Goal: Information Seeking & Learning: Learn about a topic

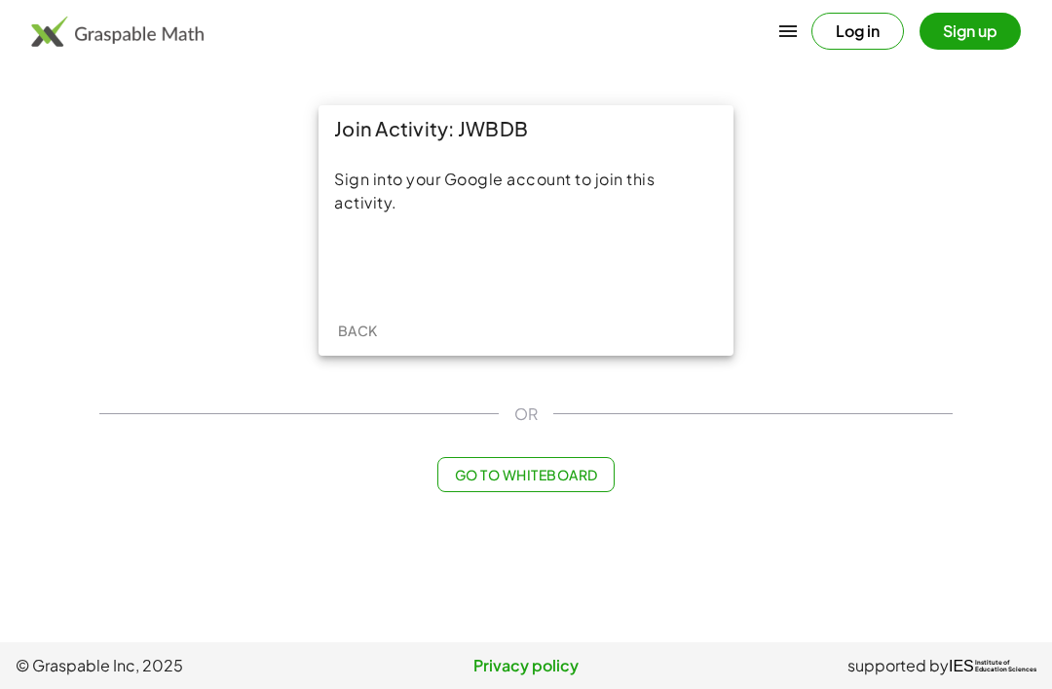
click at [547, 284] on div "Sign in with Google. Opens in new tab" at bounding box center [525, 265] width 179 height 43
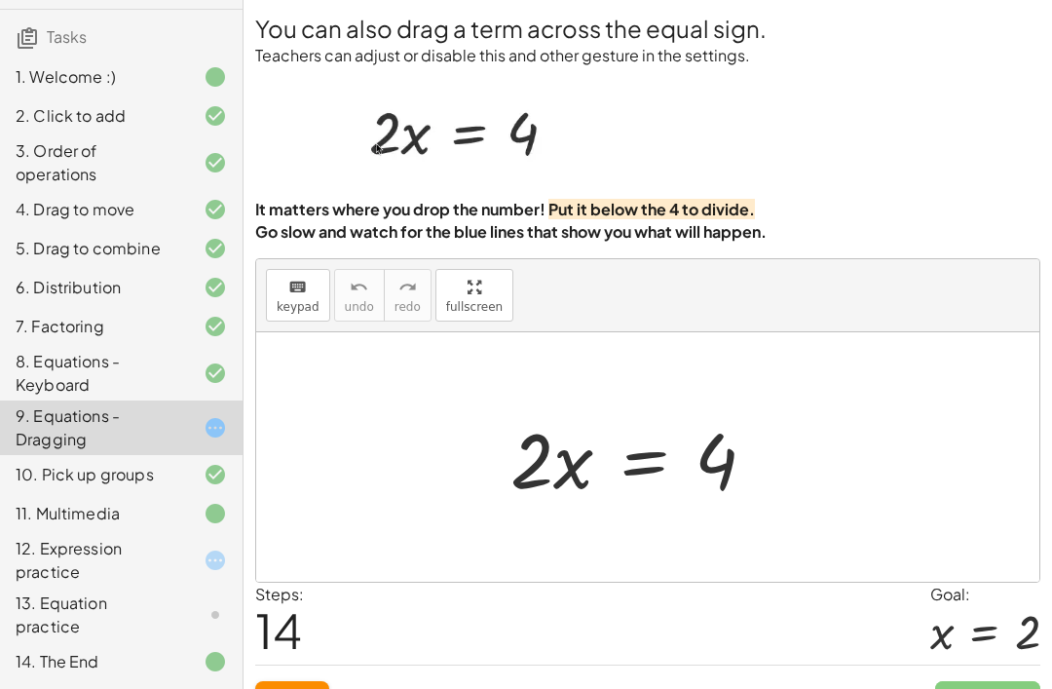
scroll to position [155, 0]
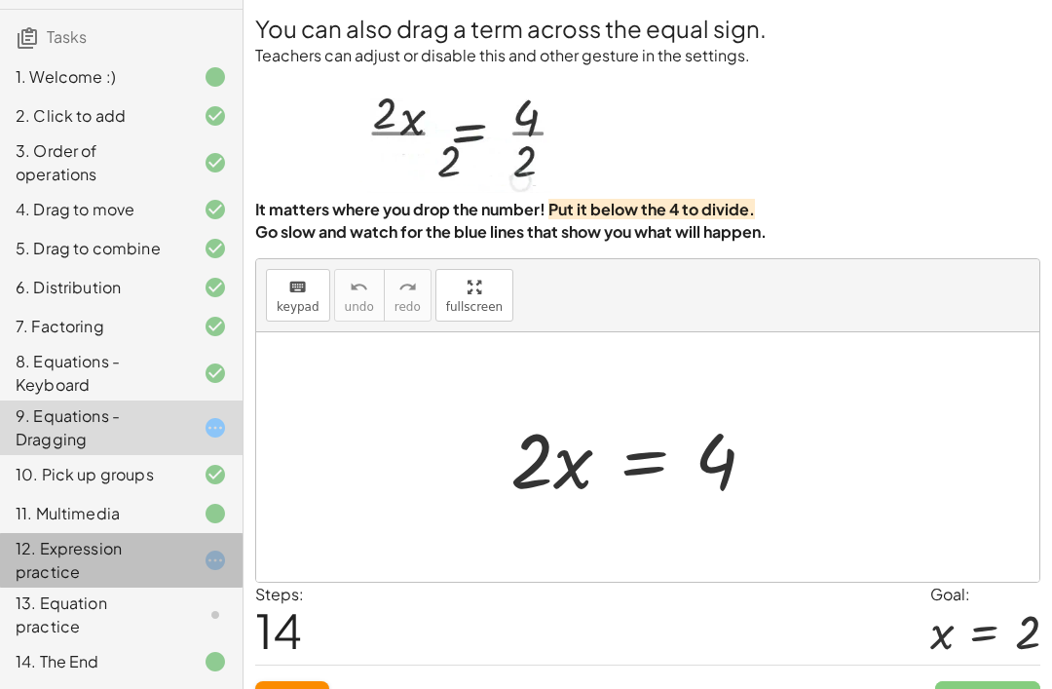
click at [165, 554] on div "12. Expression practice" at bounding box center [94, 560] width 157 height 47
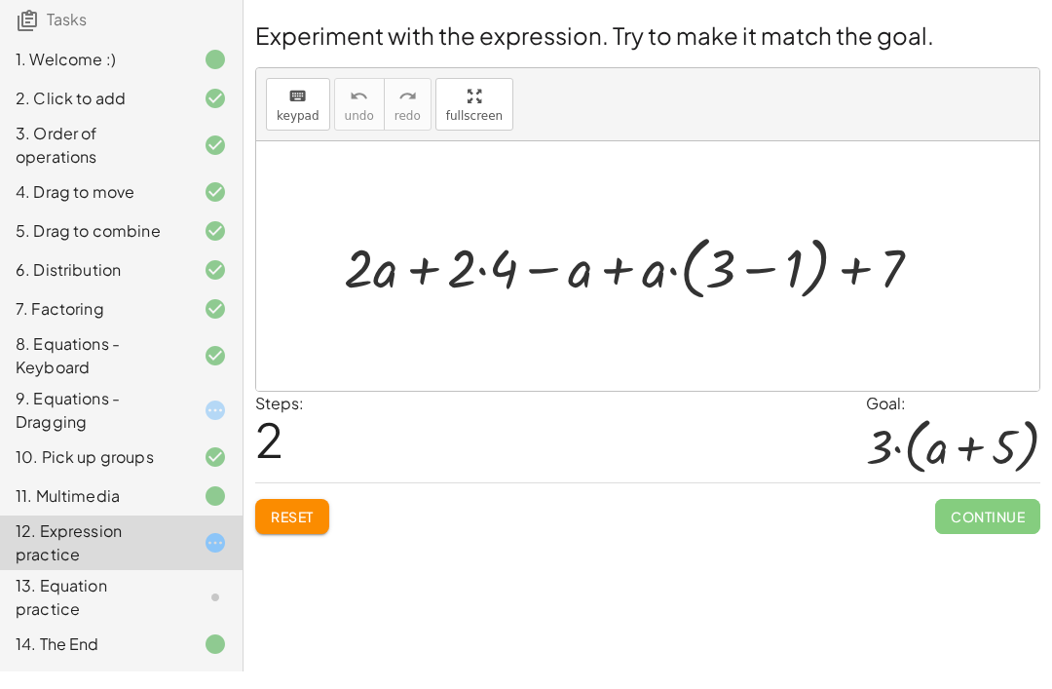
scroll to position [62, 0]
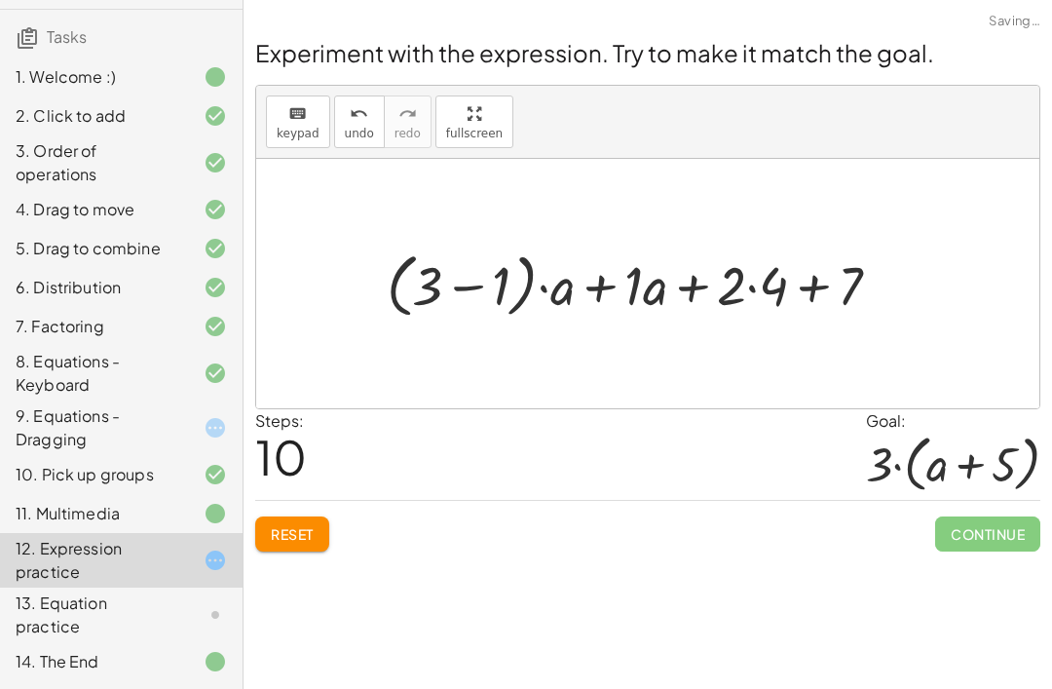
click at [320, 516] on button "Reset" at bounding box center [292, 533] width 74 height 35
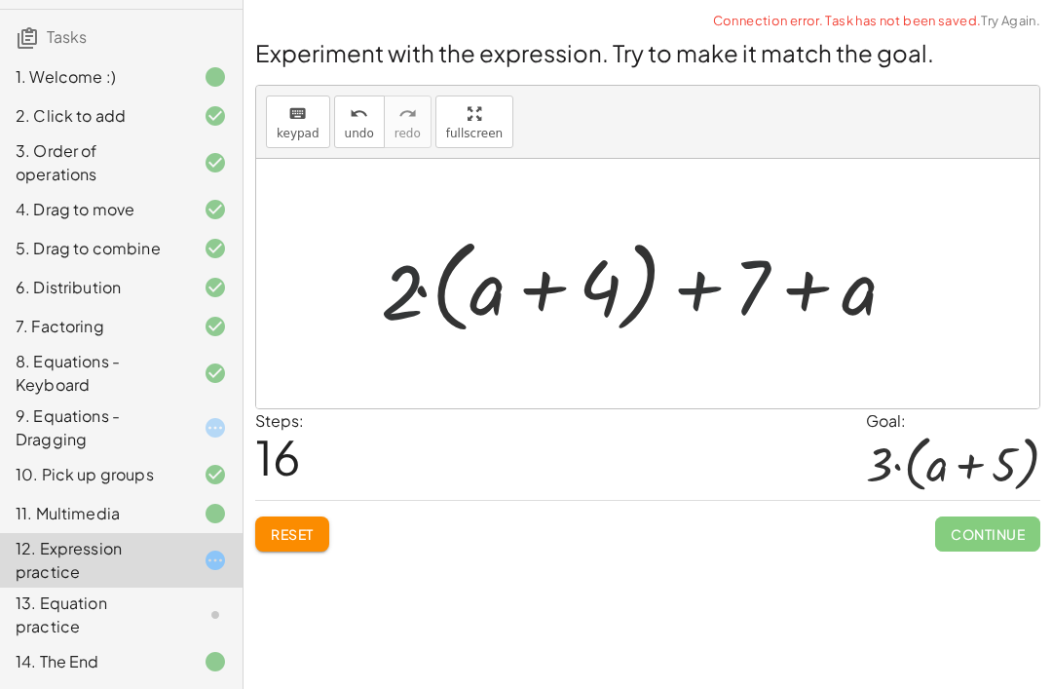
click at [304, 516] on button "Reset" at bounding box center [292, 533] width 74 height 35
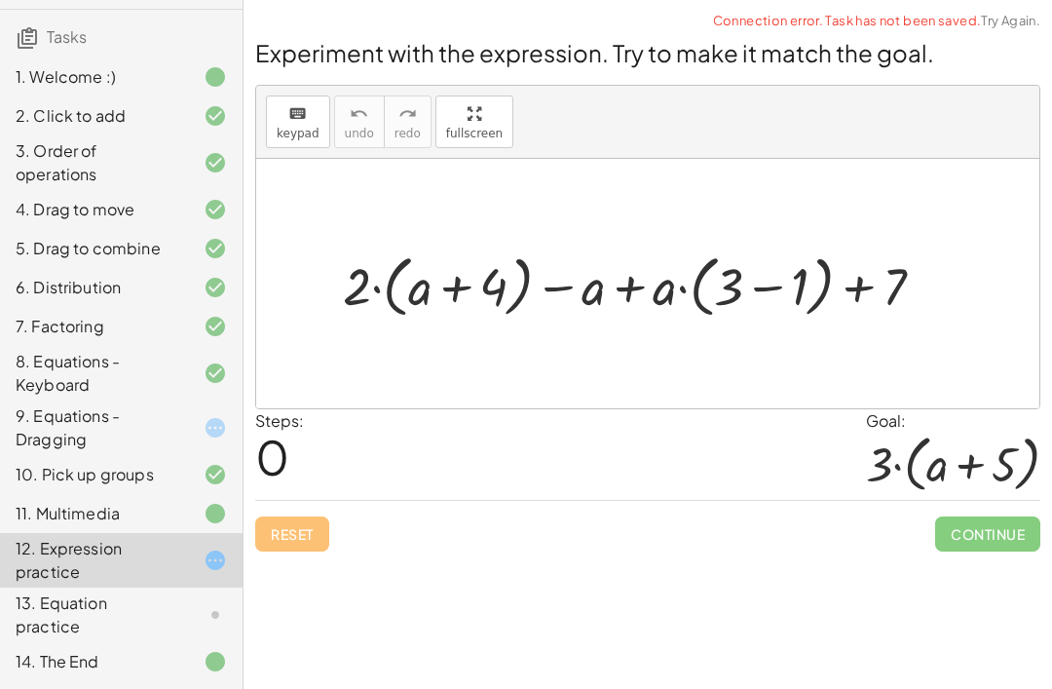
click at [309, 500] on div "Reset Continue" at bounding box center [647, 526] width 785 height 52
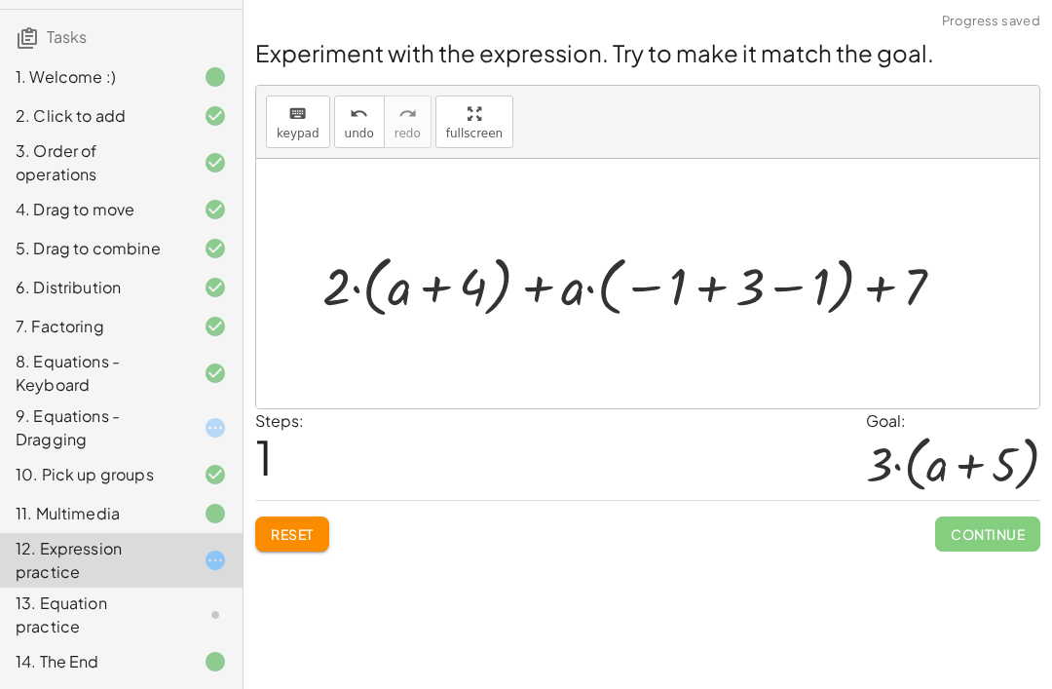
click at [0, 0] on div "Experiment with the expression. Try to make it match the goal. keyboard keypad …" at bounding box center [0, 0] width 0 height 0
click at [299, 525] on span "Reset" at bounding box center [292, 534] width 43 height 18
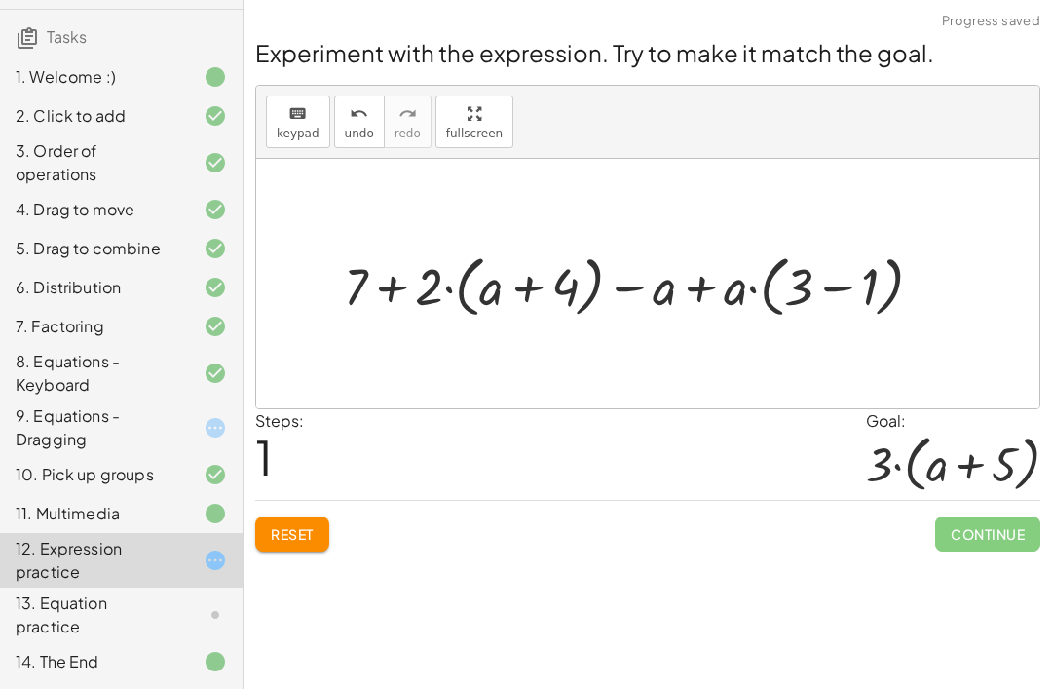
click at [285, 525] on span "Reset" at bounding box center [292, 534] width 43 height 18
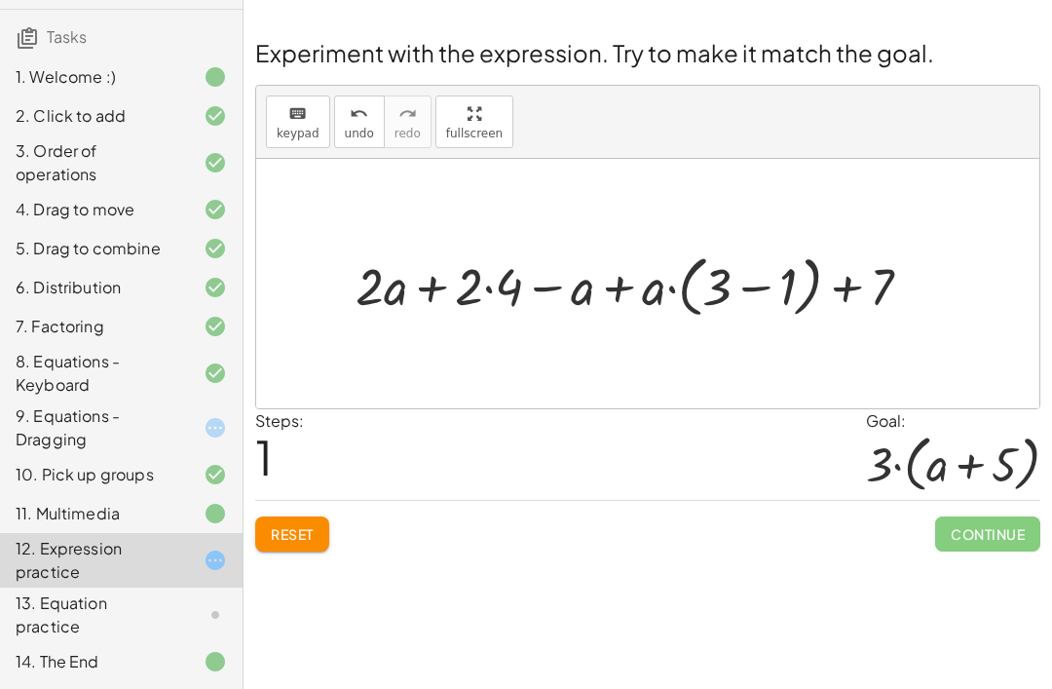
click at [288, 525] on span "Reset" at bounding box center [292, 534] width 43 height 18
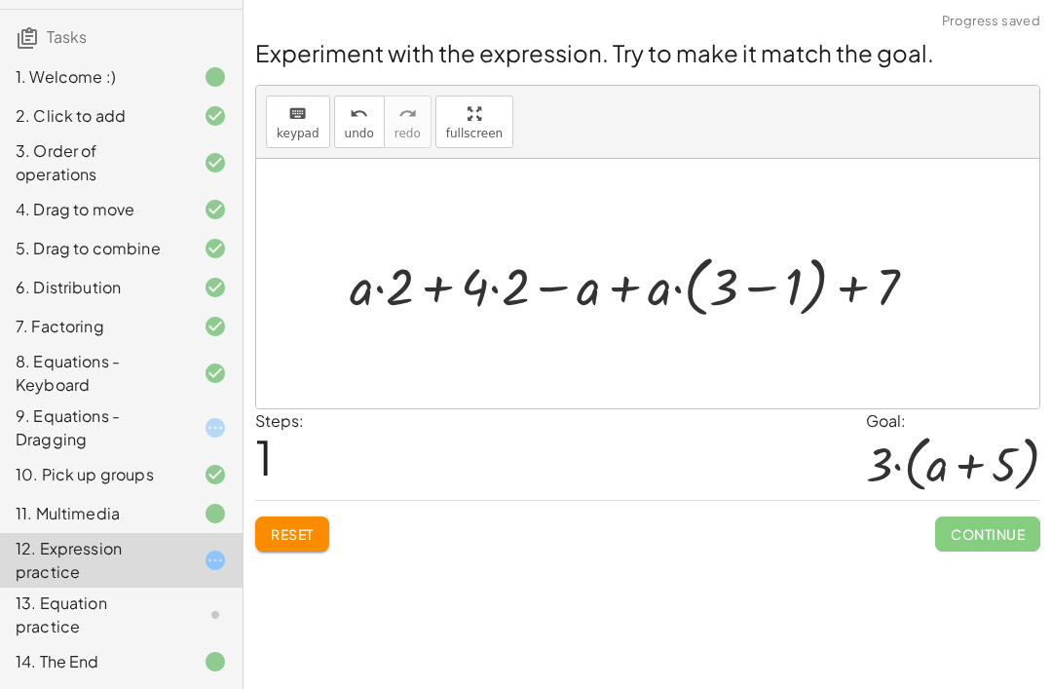
click at [305, 525] on span "Reset" at bounding box center [292, 534] width 43 height 18
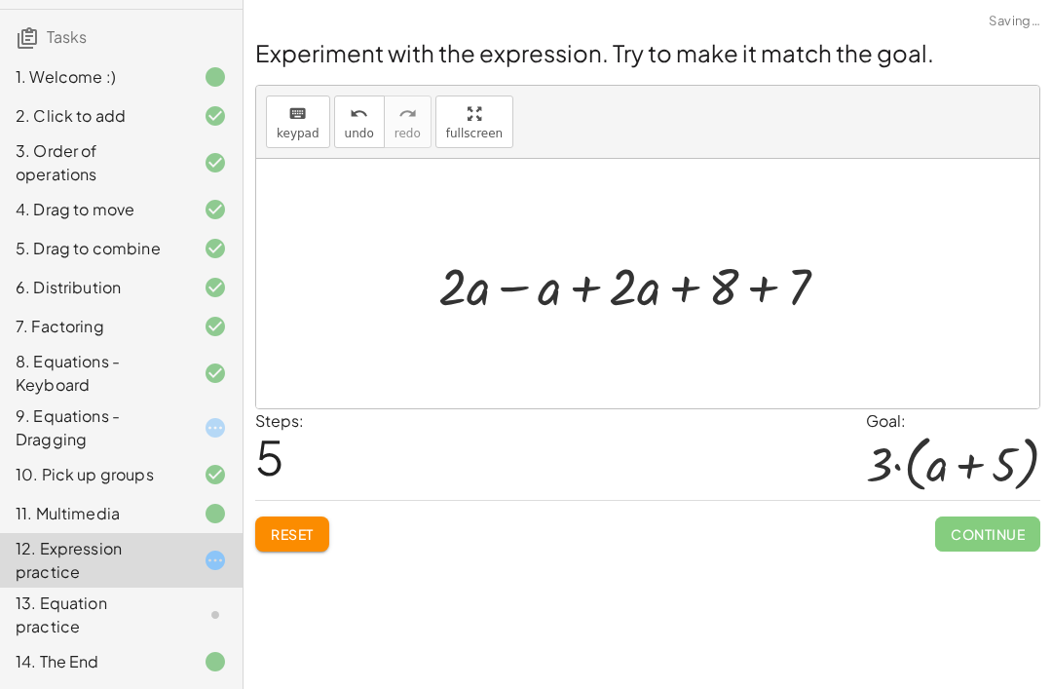
click at [655, 419] on div "Steps: 5 Goal: · 3 · ( + a + 5 )" at bounding box center [647, 454] width 785 height 91
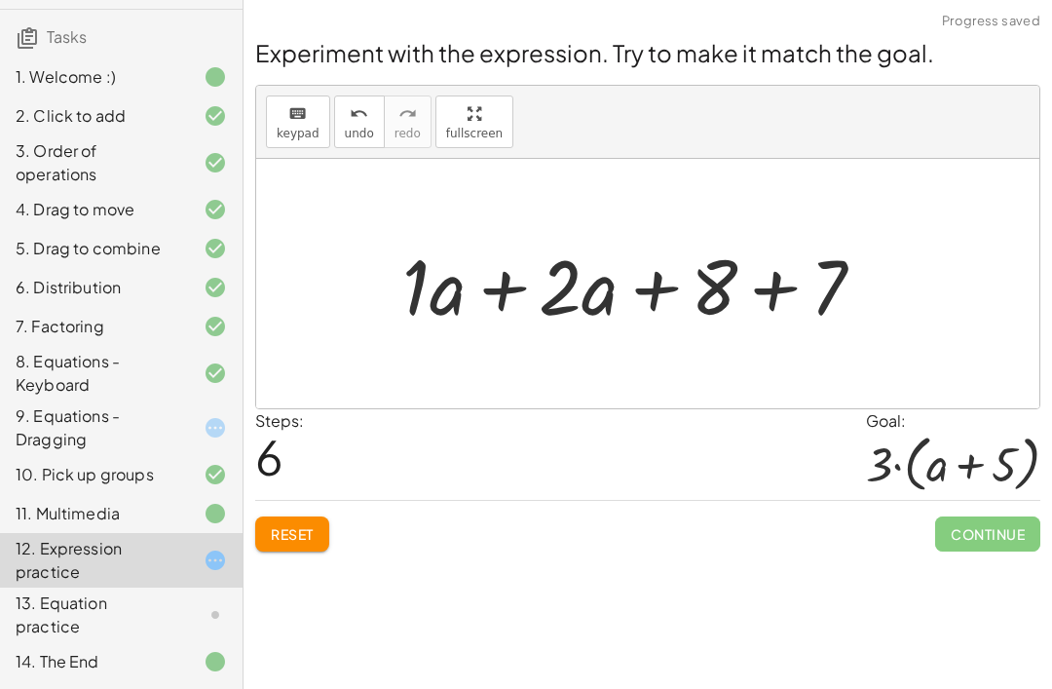
click at [466, 511] on div "Welcome to Graspable Math! Graspable Math turns math symbols into objects you c…" at bounding box center [648, 344] width 808 height 689
click at [465, 511] on div "Welcome to Graspable Math! Graspable Math turns math symbols into objects you c…" at bounding box center [648, 344] width 808 height 689
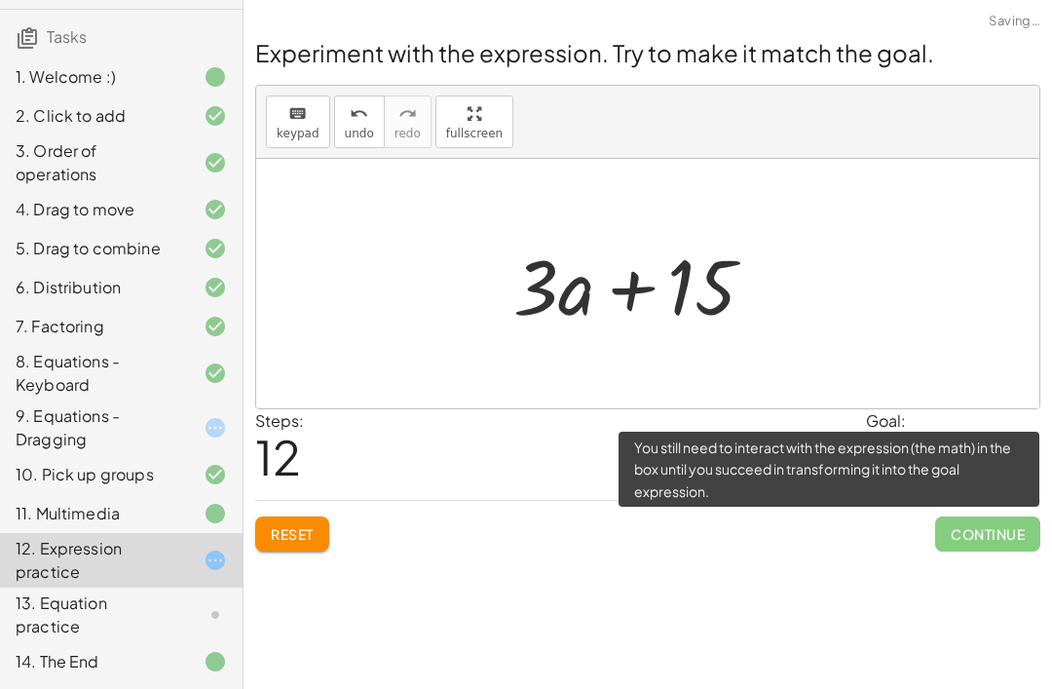
click at [955, 516] on span "Continue" at bounding box center [987, 533] width 105 height 35
click at [877, 521] on div "Welcome to Graspable Math! Graspable Math turns math symbols into objects you c…" at bounding box center [648, 344] width 808 height 689
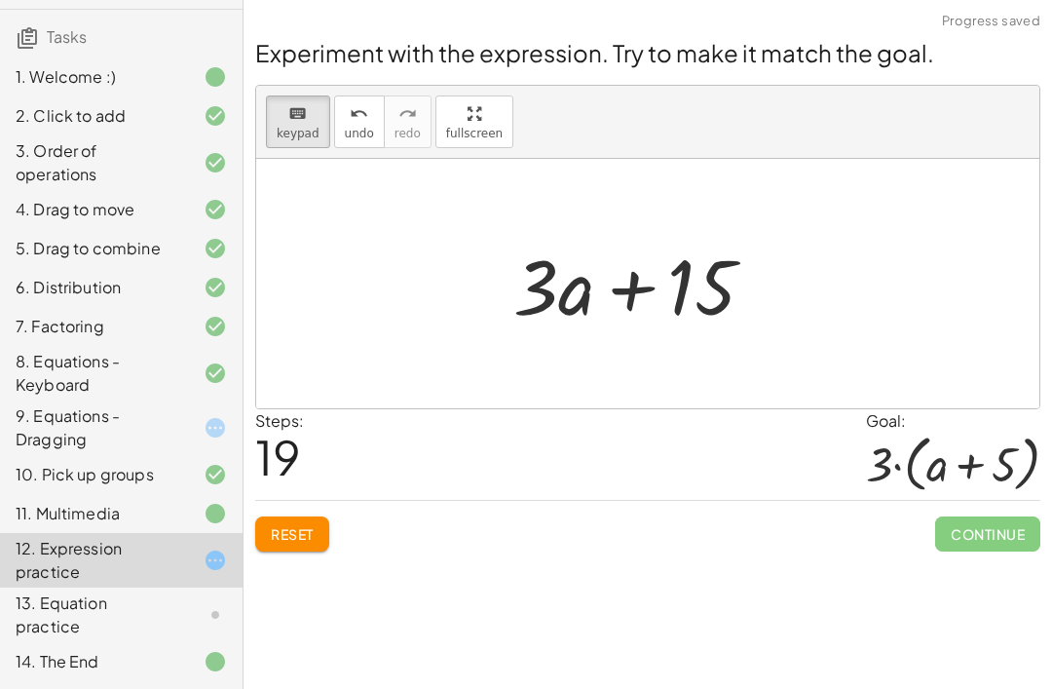
click at [582, 409] on div "Steps: 19 Goal: · 3 · ( + a + 5 )" at bounding box center [647, 454] width 785 height 91
click at [619, 426] on div "Steps: 19 Goal: · 3 · ( + a + 5 )" at bounding box center [647, 454] width 785 height 91
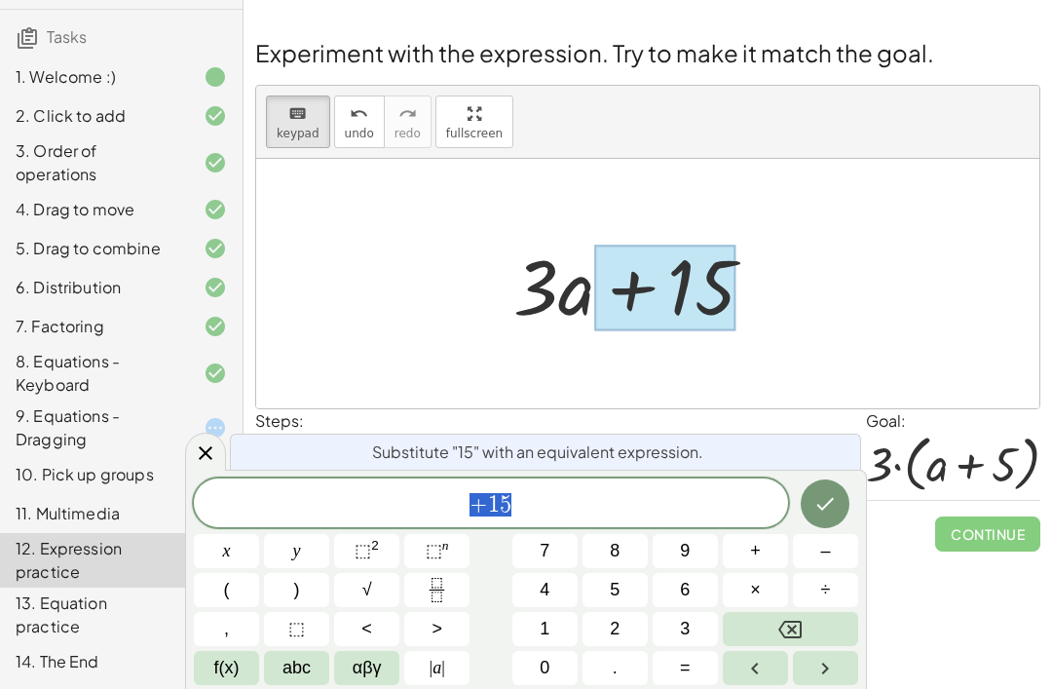
click at [577, 503] on span "+ 1 5" at bounding box center [491, 504] width 594 height 27
click at [455, 499] on span "+ 1 5 ​" at bounding box center [491, 504] width 594 height 27
click at [455, 498] on span "+ 1 5 ​" at bounding box center [491, 504] width 594 height 27
click at [584, 594] on button "5" at bounding box center [614, 590] width 65 height 34
click at [613, 593] on span "5" at bounding box center [615, 590] width 10 height 26
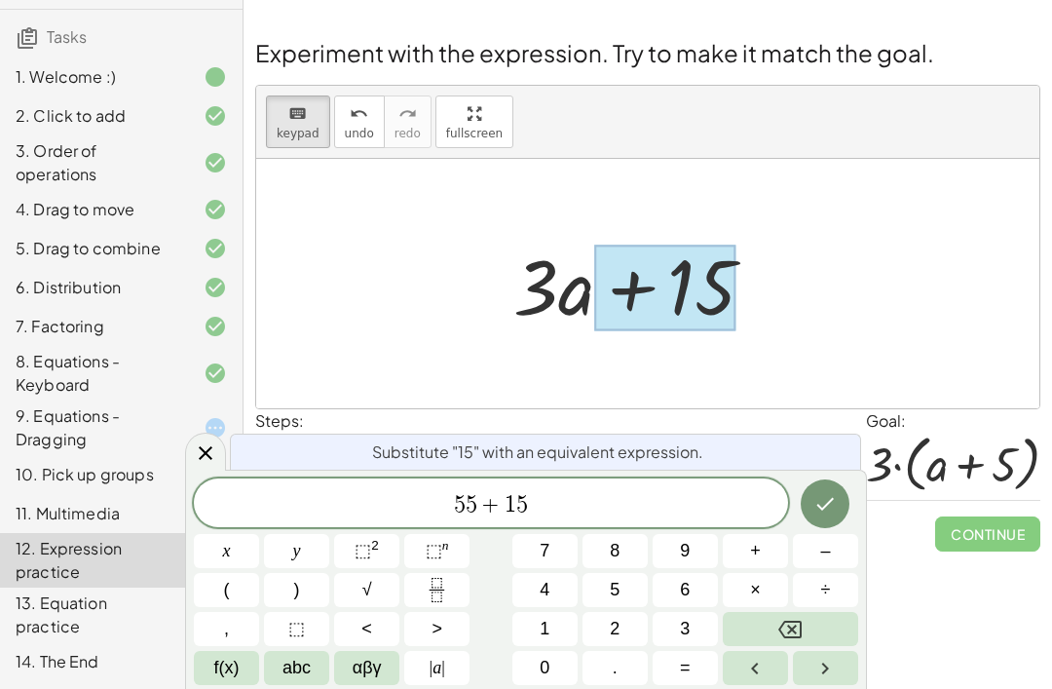
click at [777, 627] on button "Backspace" at bounding box center [790, 629] width 135 height 34
click at [840, 637] on button "Backspace" at bounding box center [790, 629] width 135 height 34
click at [850, 624] on button "Backspace" at bounding box center [790, 629] width 135 height 34
click at [849, 623] on button "Backspace" at bounding box center [790, 629] width 135 height 34
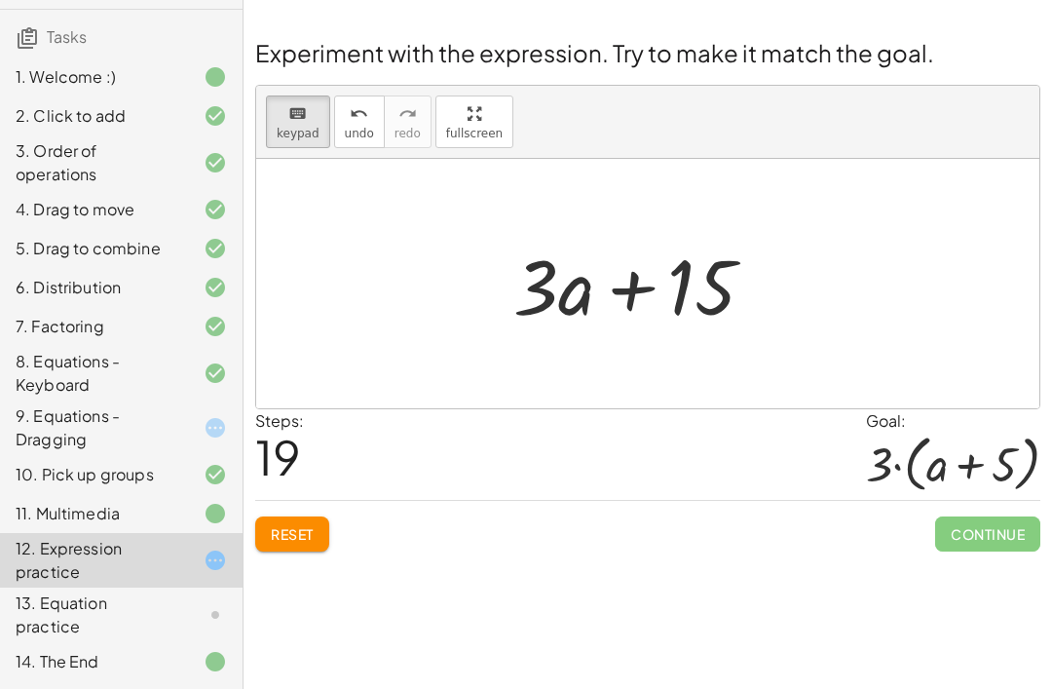
click at [605, 234] on div at bounding box center [642, 284] width 277 height 100
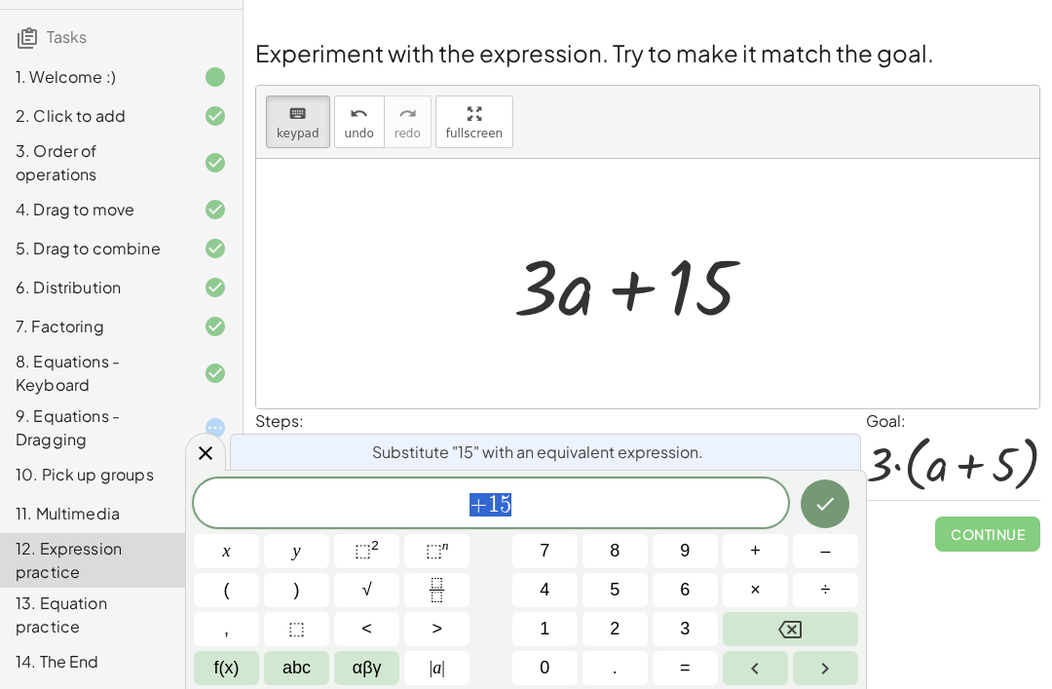
click at [560, 234] on div at bounding box center [642, 284] width 277 height 100
click at [571, 234] on div at bounding box center [642, 284] width 277 height 100
click at [575, 234] on div at bounding box center [642, 284] width 277 height 100
